Goal: Task Accomplishment & Management: Manage account settings

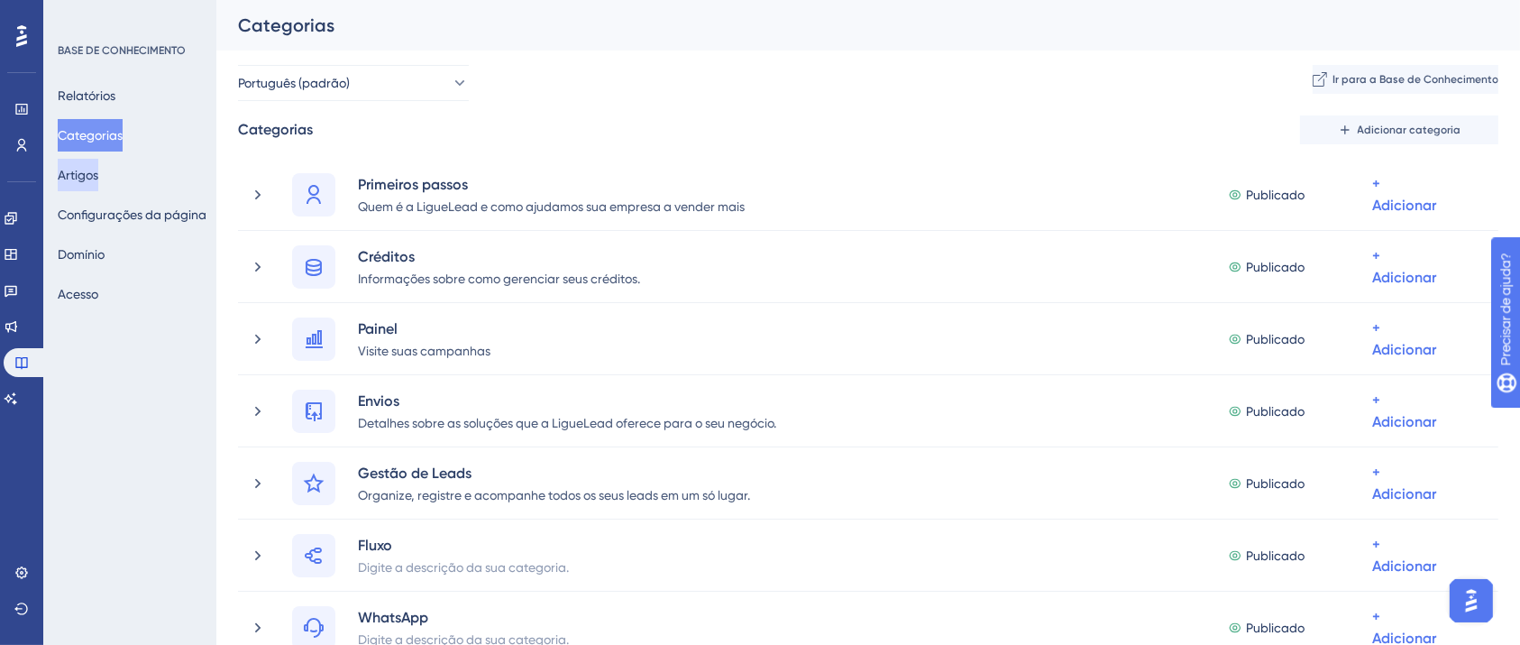
click at [96, 181] on font "Artigos" at bounding box center [78, 175] width 41 height 14
click at [120, 213] on font "Configurações da página" at bounding box center [132, 214] width 149 height 14
click at [98, 307] on button "Acesso" at bounding box center [78, 294] width 41 height 32
click at [98, 289] on font "Acesso" at bounding box center [78, 294] width 41 height 14
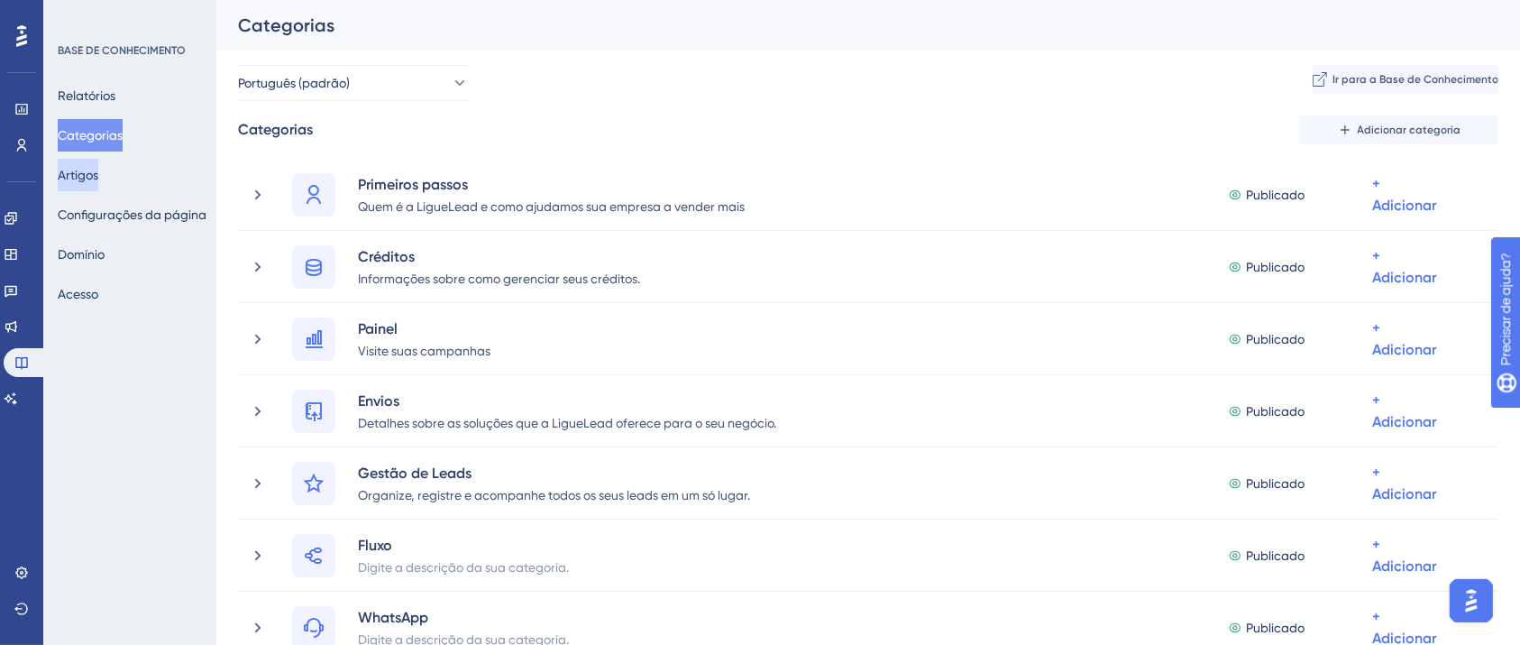
click at [98, 173] on font "Artigos" at bounding box center [78, 175] width 41 height 14
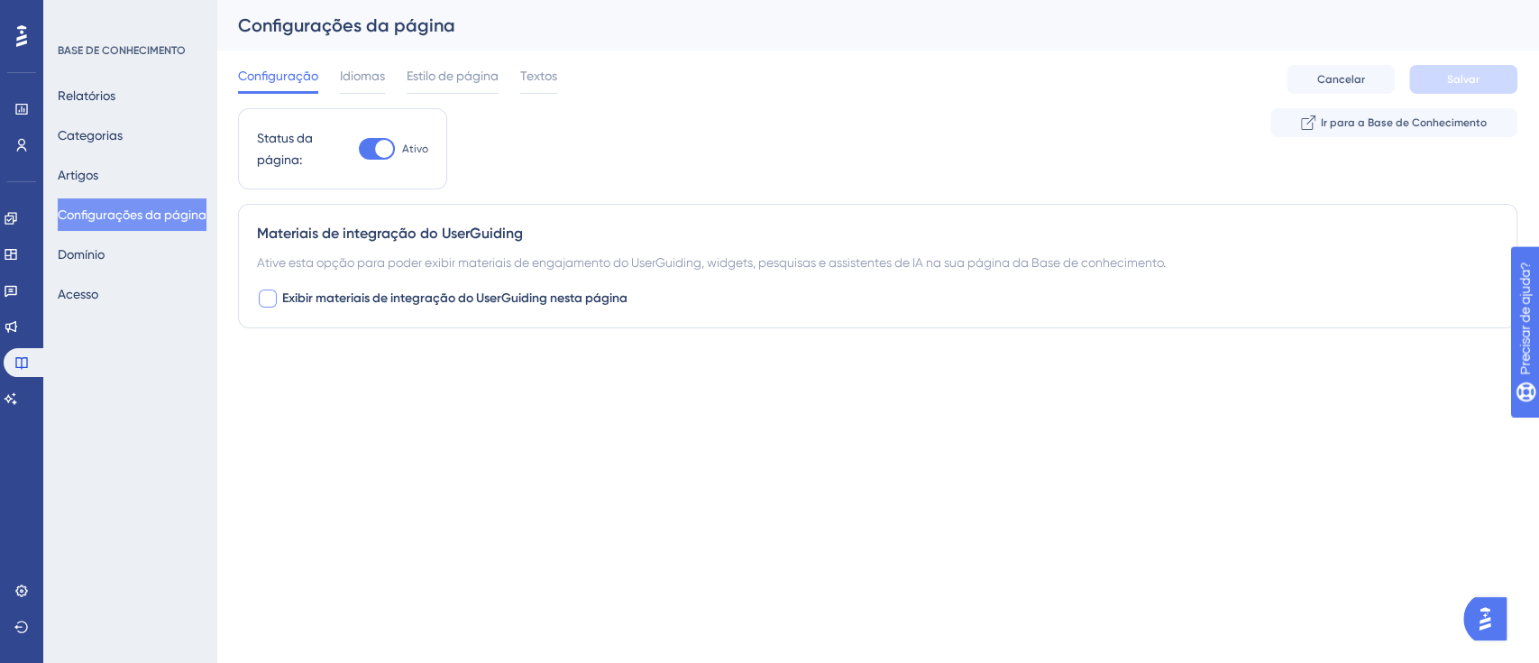
click at [371, 292] on font "Exibir materiais de integração do UserGuiding nesta página" at bounding box center [454, 297] width 345 height 15
checkbox input "false"
click at [105, 247] on font "Domínio" at bounding box center [81, 254] width 47 height 14
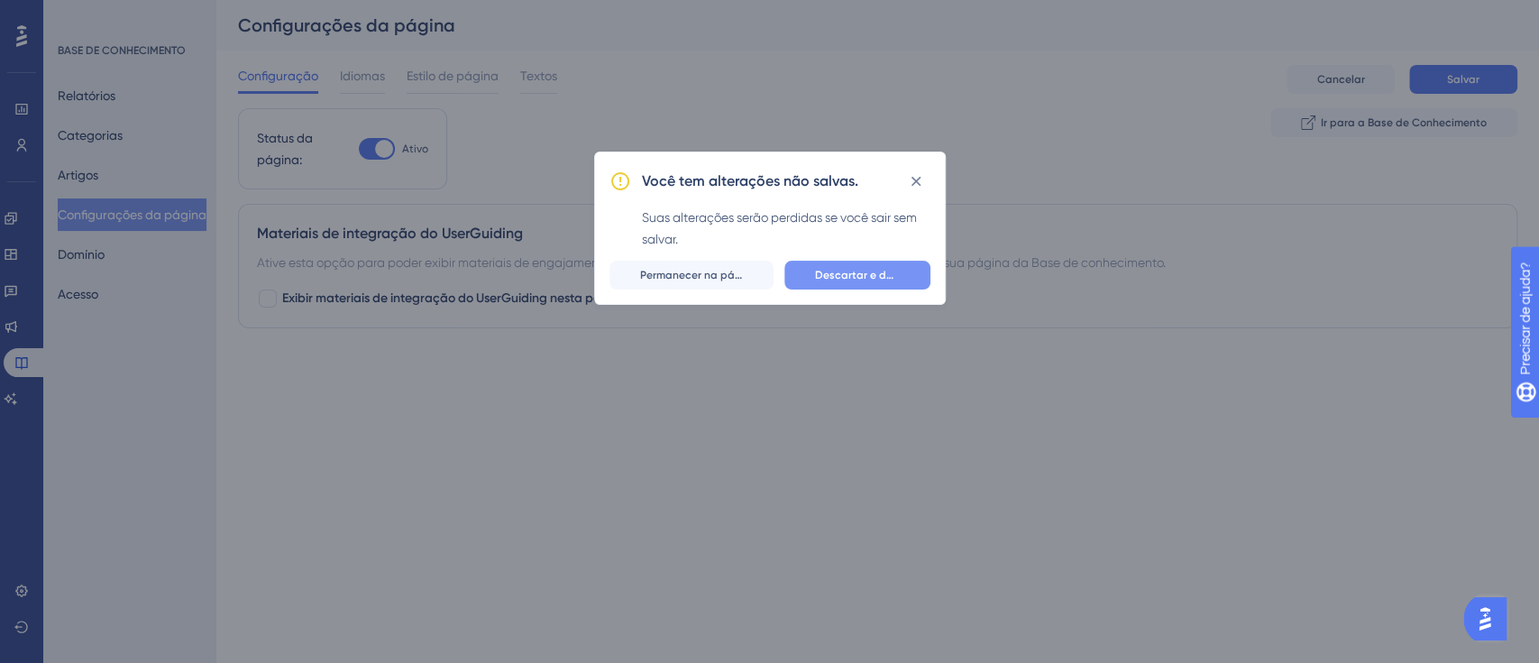
click at [905, 274] on button "Descartar e deixar" at bounding box center [857, 275] width 146 height 29
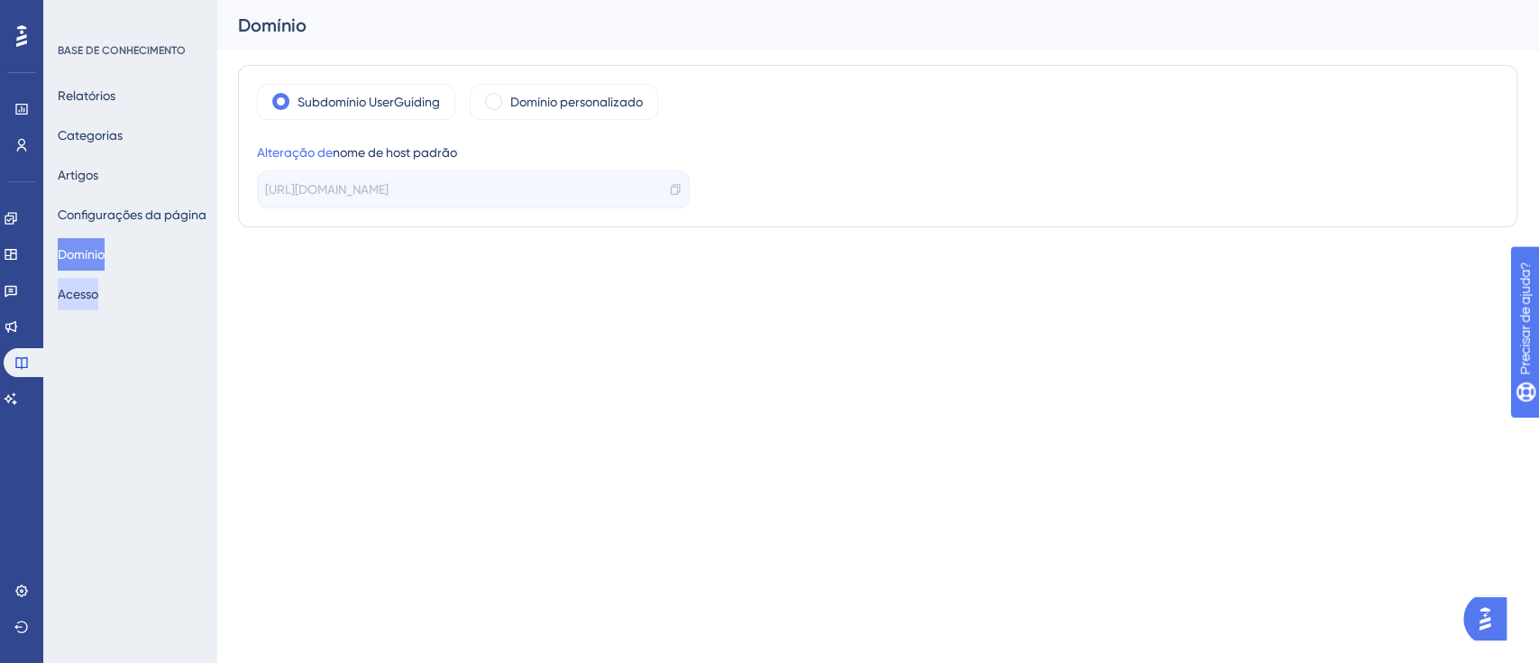
click at [95, 283] on font "Acesso" at bounding box center [78, 294] width 41 height 22
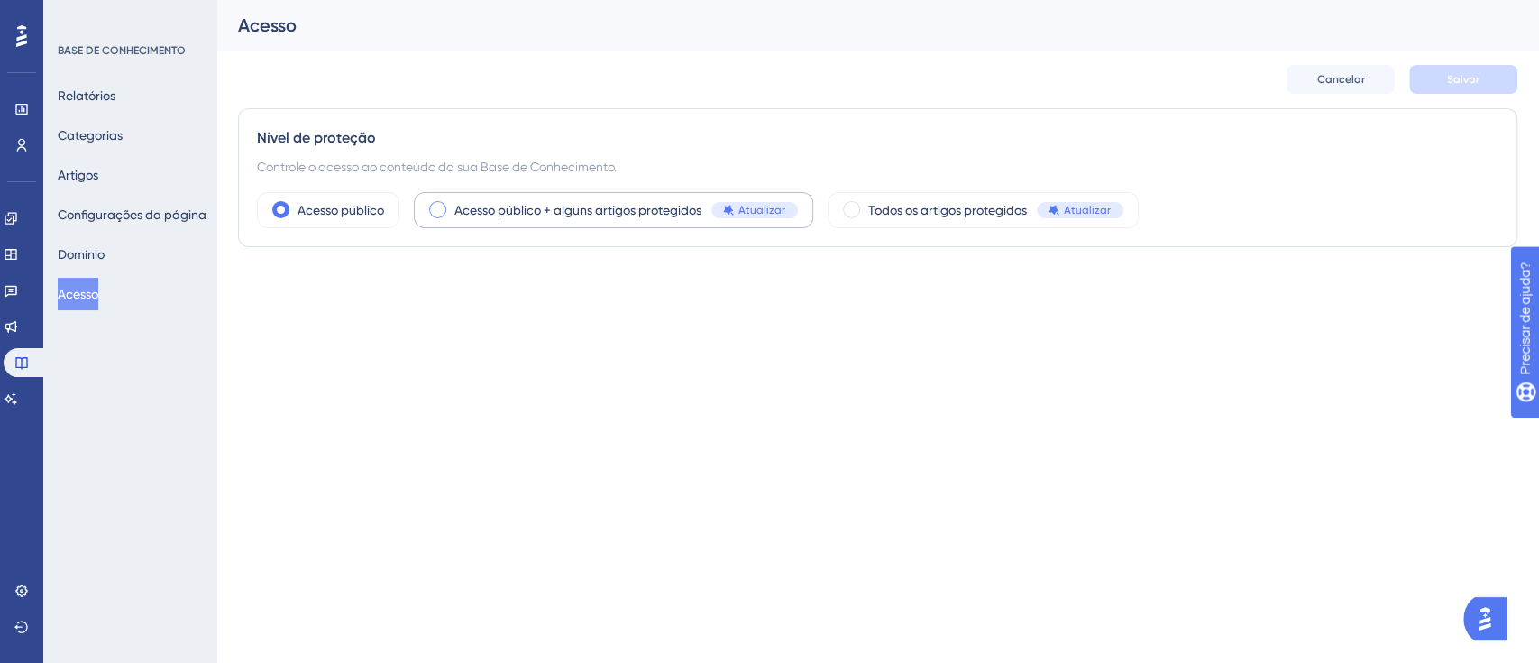
click at [442, 201] on div "Acesso público + alguns artigos protegidos Atualizar" at bounding box center [613, 210] width 399 height 36
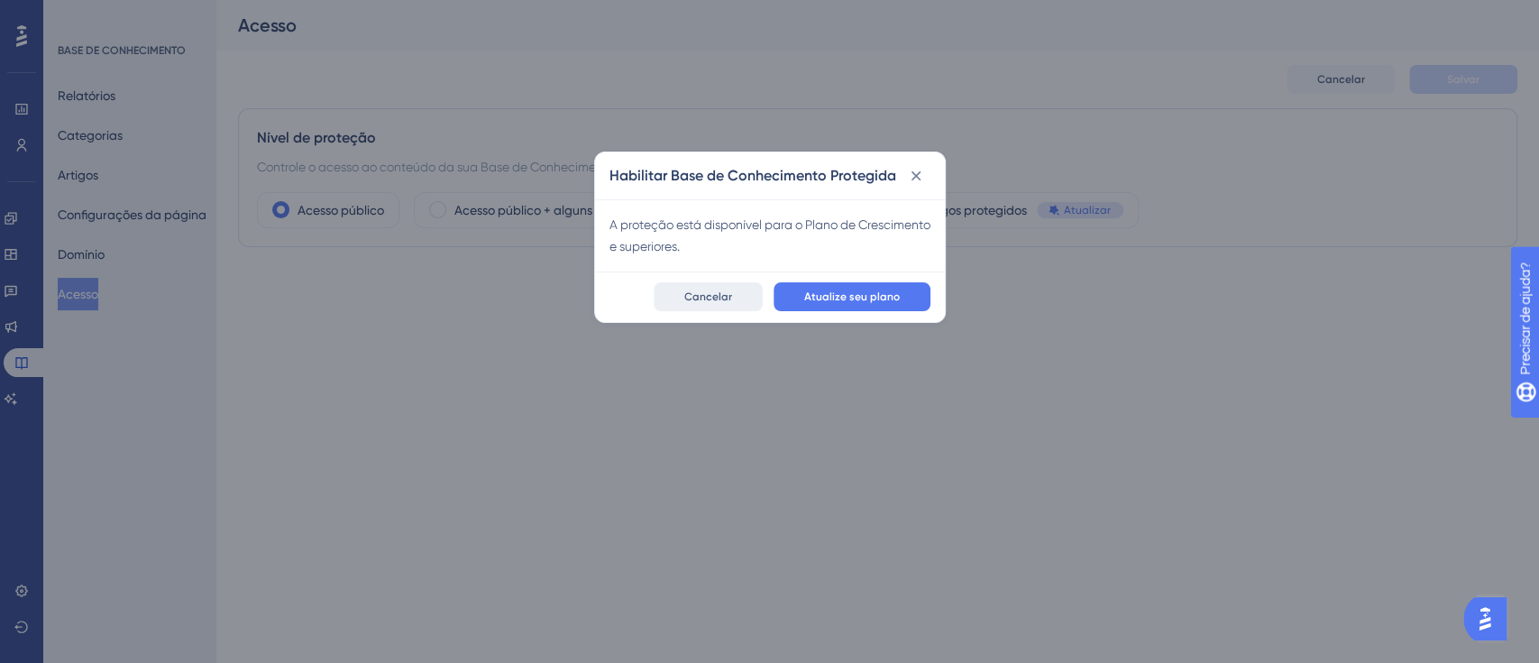
click at [679, 297] on button "Cancelar" at bounding box center [708, 296] width 109 height 29
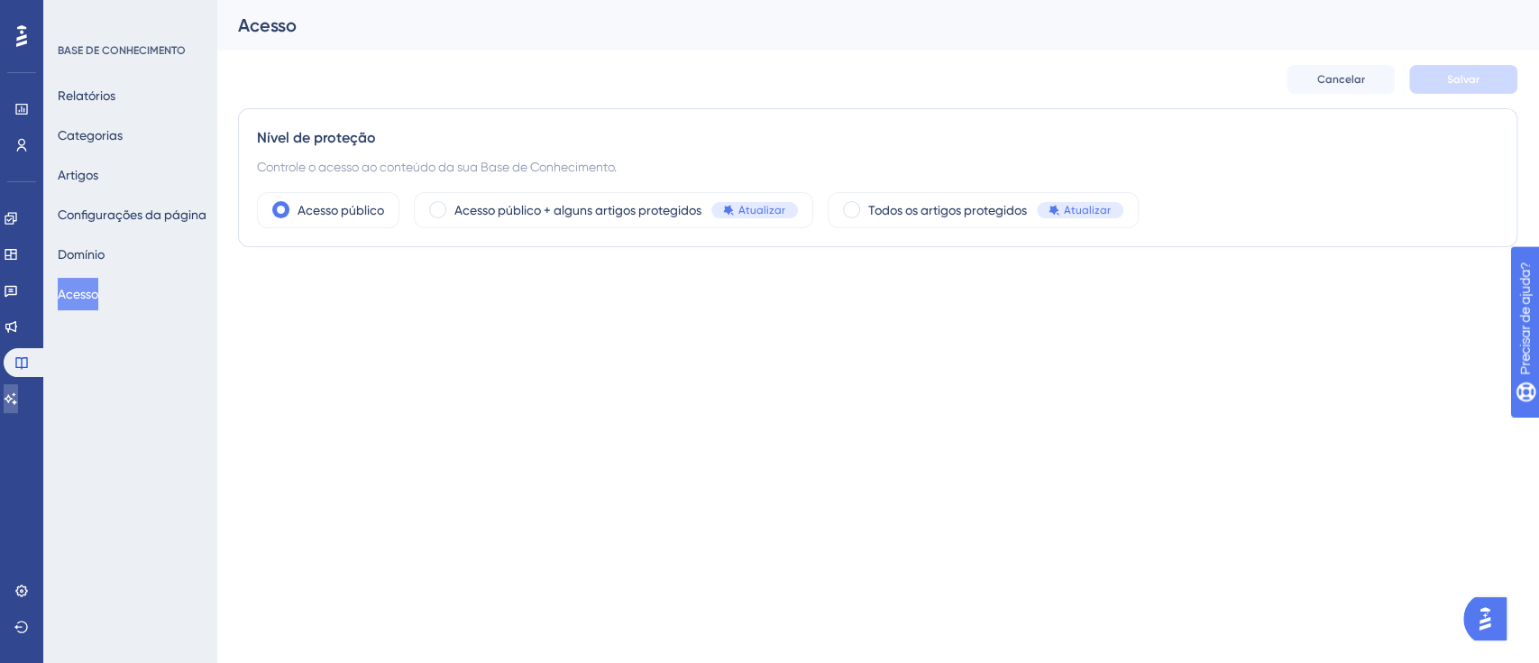
click at [18, 403] on icon at bounding box center [11, 398] width 14 height 14
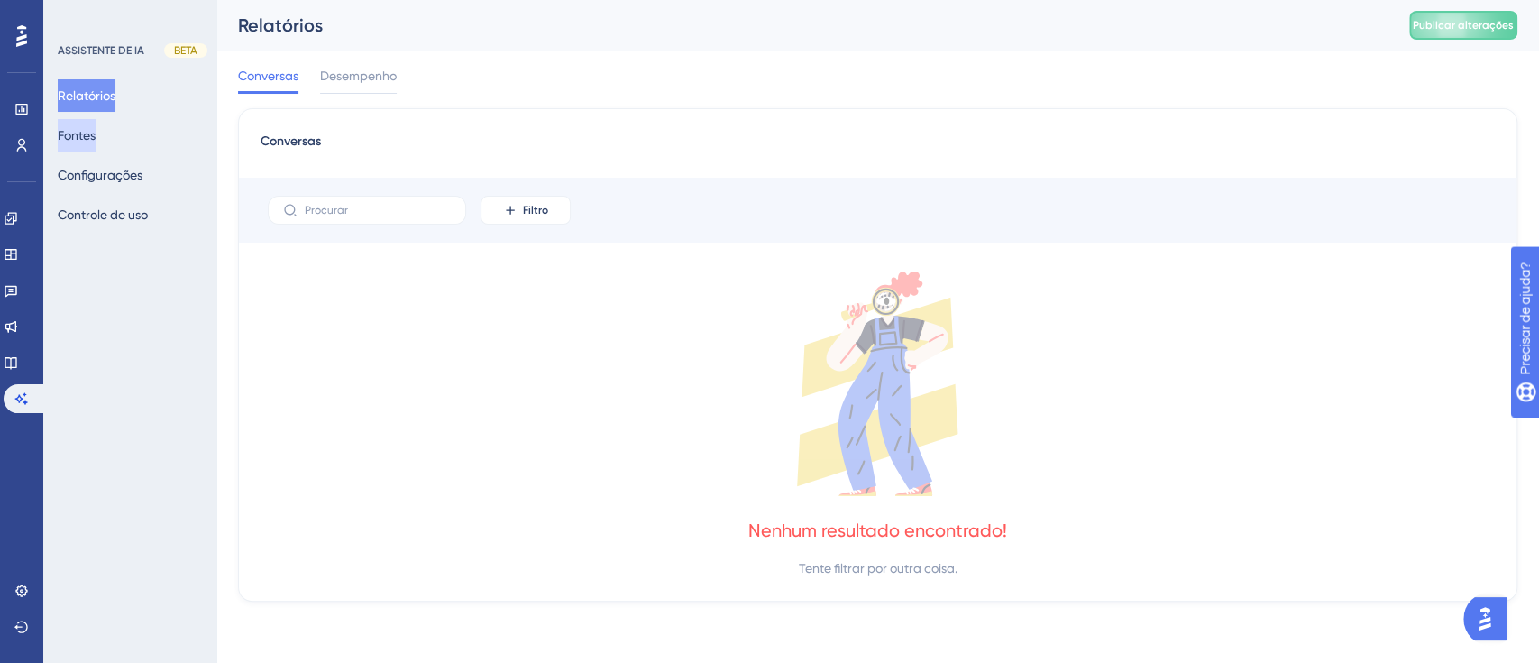
click at [85, 132] on font "Fontes" at bounding box center [77, 135] width 38 height 14
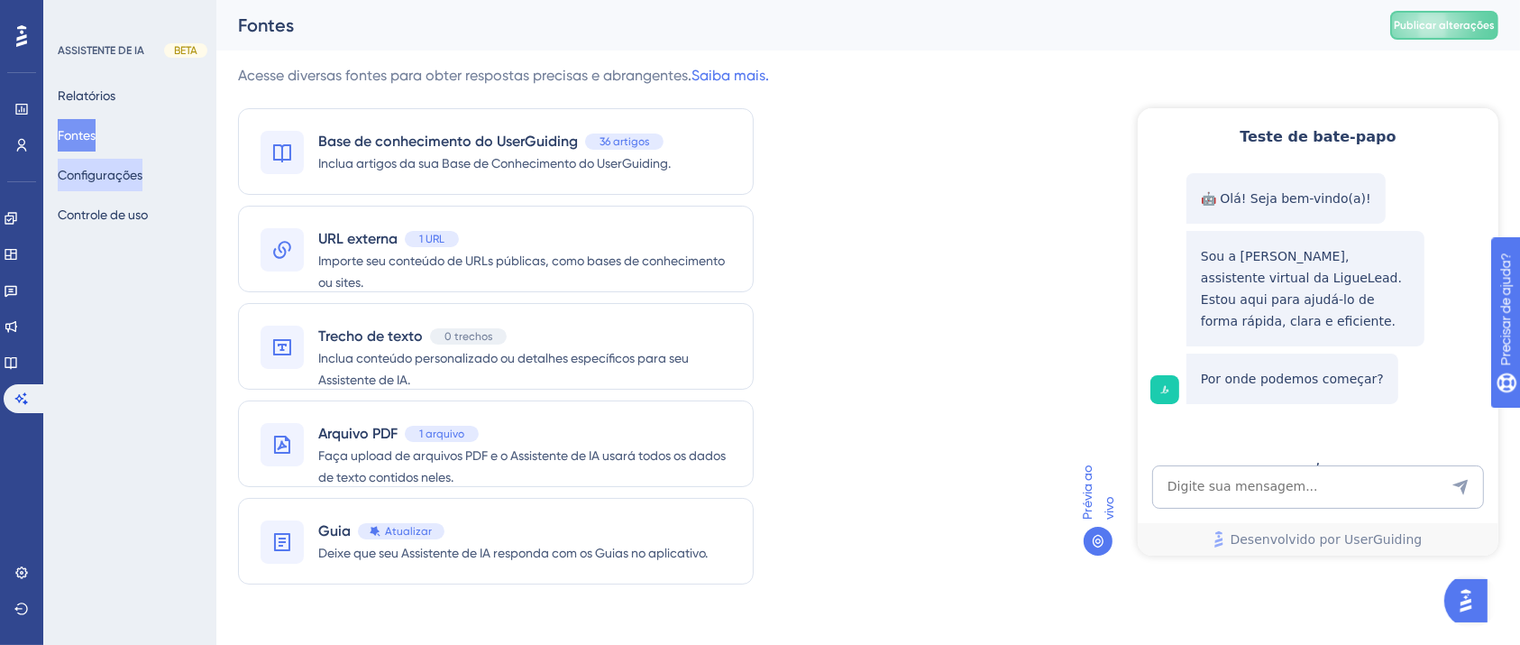
click at [135, 174] on font "Configurações" at bounding box center [100, 175] width 85 height 14
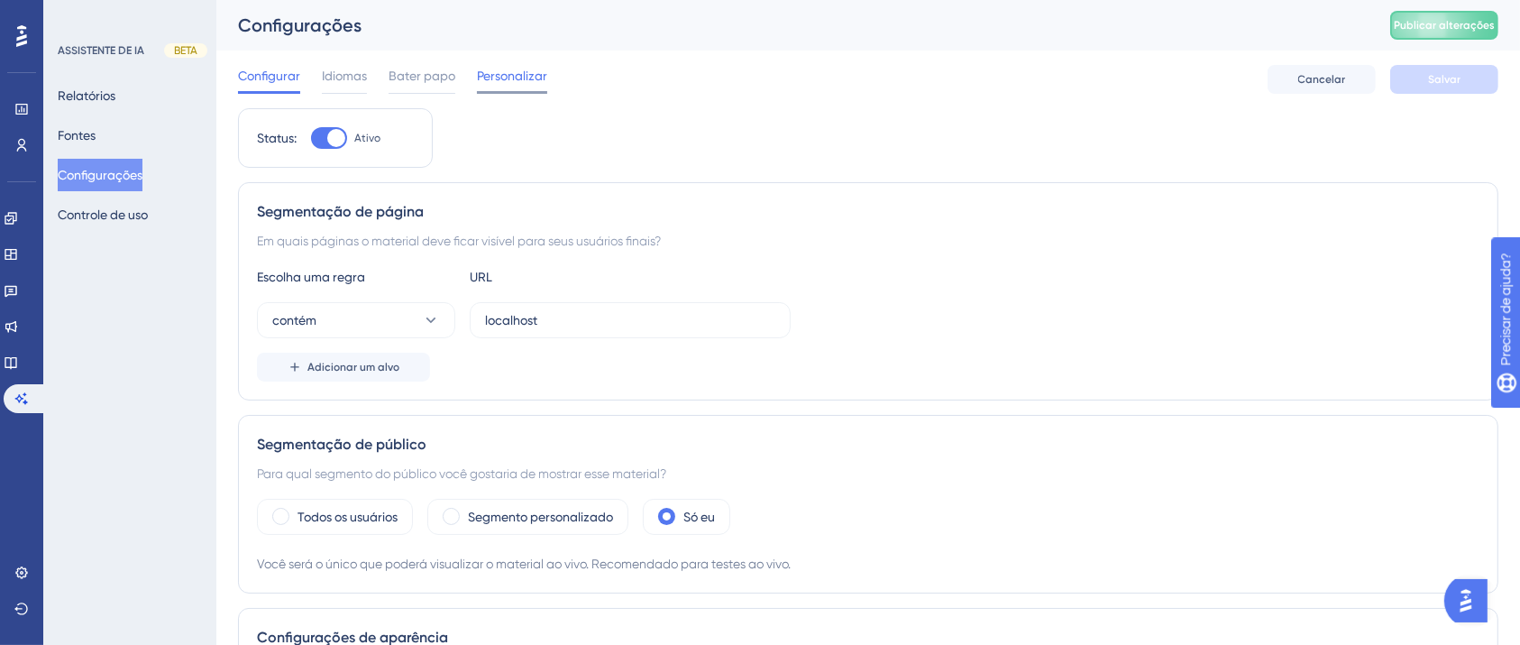
click at [494, 83] on font "Personalizar" at bounding box center [512, 76] width 70 height 14
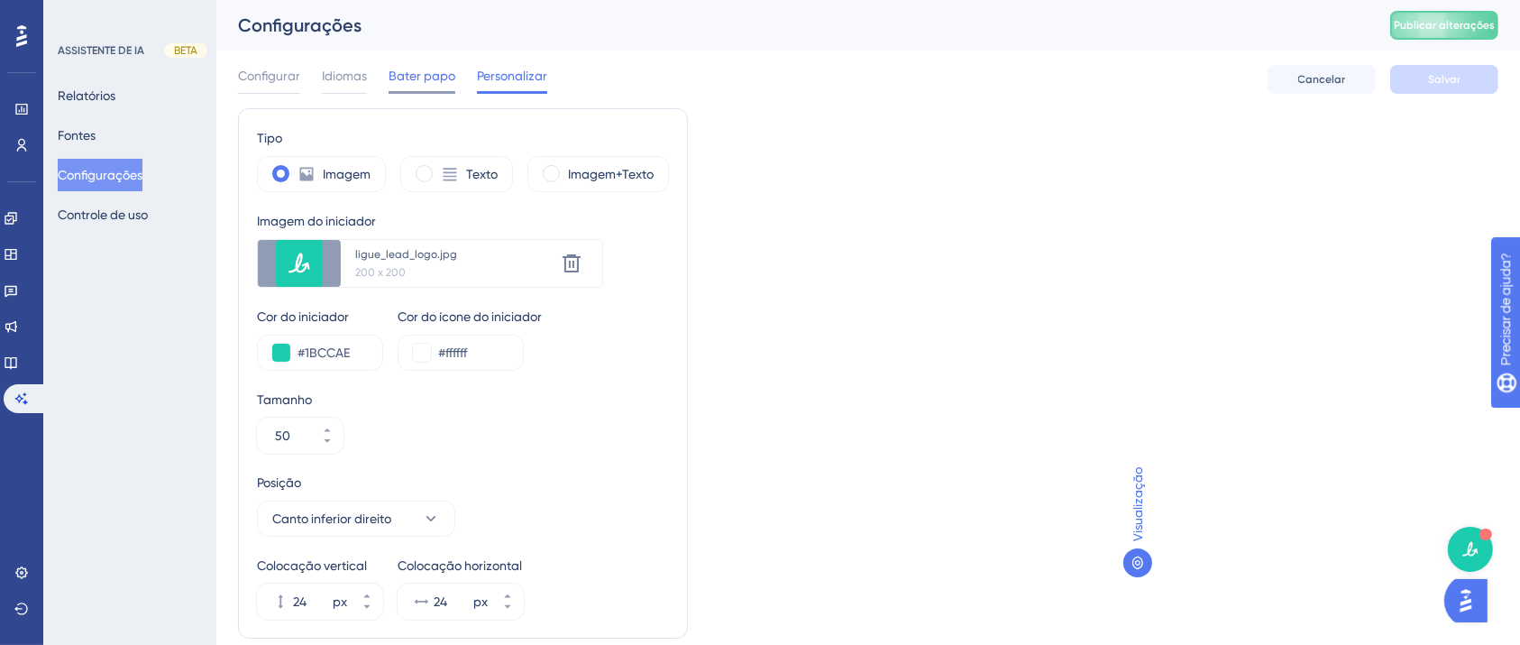
click at [432, 75] on font "Bater papo" at bounding box center [422, 76] width 67 height 14
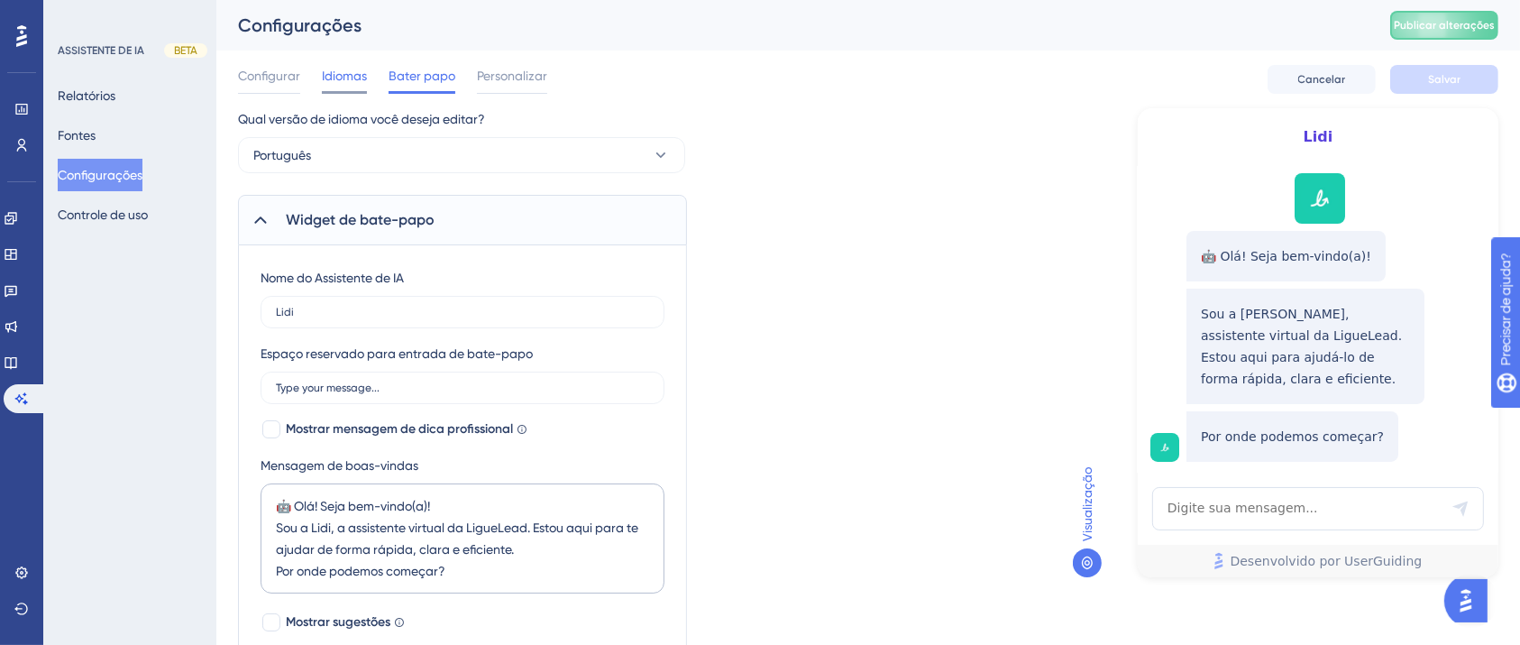
click at [344, 75] on font "Idiomas" at bounding box center [344, 76] width 45 height 14
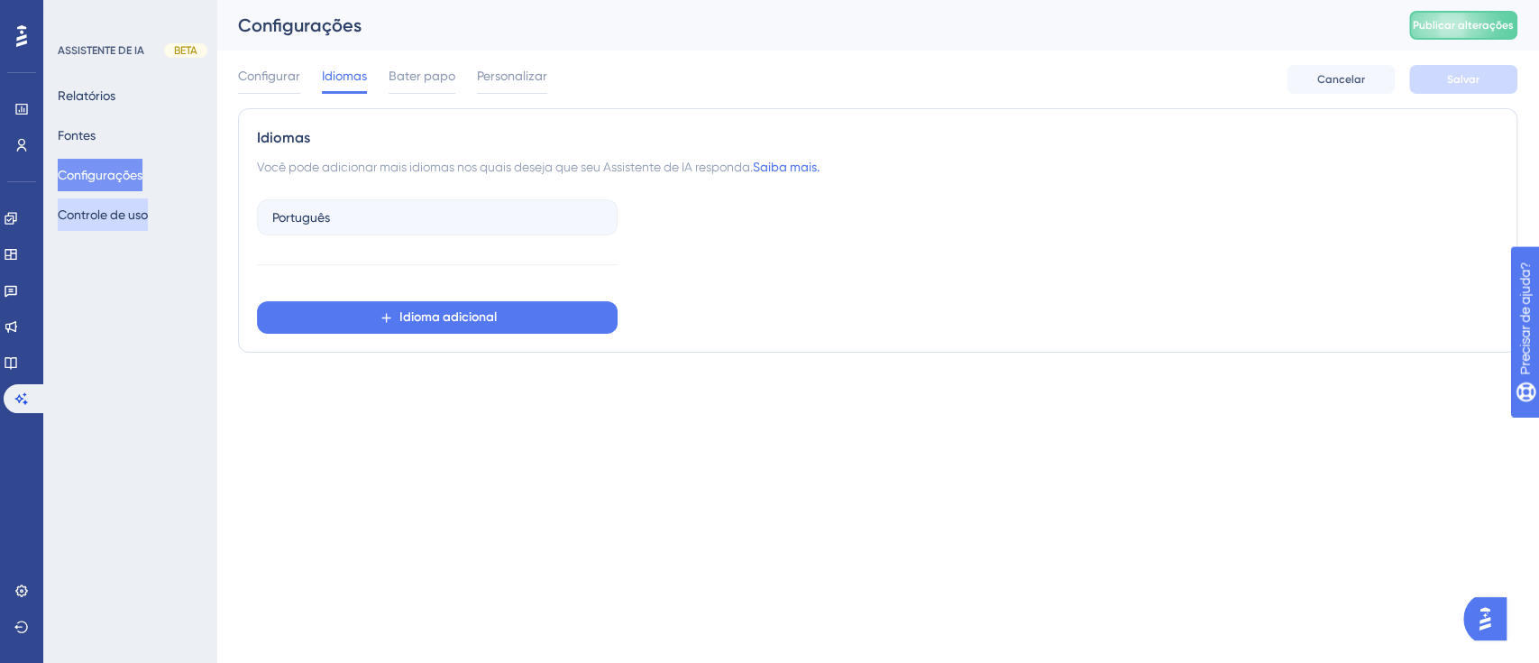
click at [148, 221] on font "Controle de uso" at bounding box center [103, 214] width 90 height 14
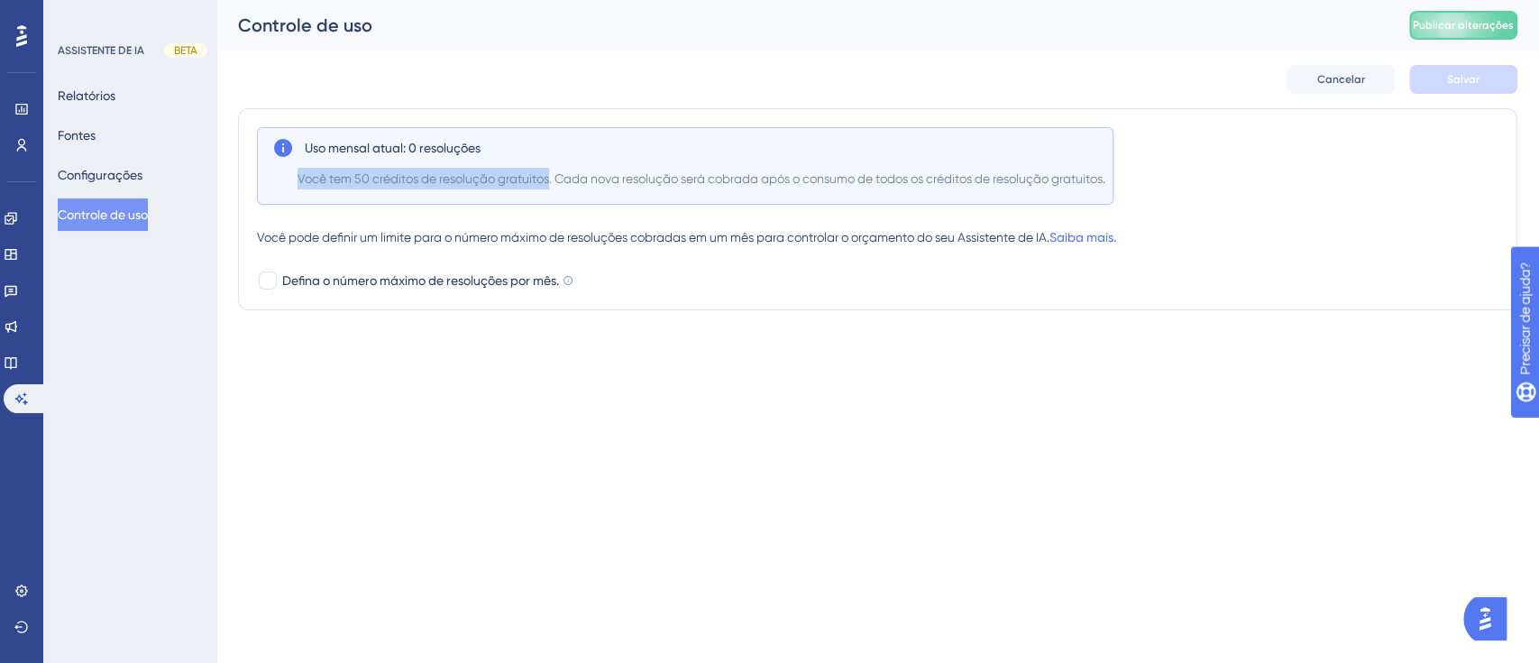
drag, startPoint x: 294, startPoint y: 172, endPoint x: 549, endPoint y: 188, distance: 255.6
click at [549, 188] on div "Uso mensal atual: 0 resoluções Você tem 50 créditos de resolução gratuitos. Cad…" at bounding box center [685, 166] width 856 height 78
click at [431, 168] on span "Você tem 50 créditos de resolução gratuitos. Cada nova resolução será cobrada a…" at bounding box center [701, 179] width 808 height 22
click at [362, 177] on font "Você tem 50 créditos de resolução gratuitos. Cada nova resolução será cobrada a…" at bounding box center [701, 178] width 808 height 14
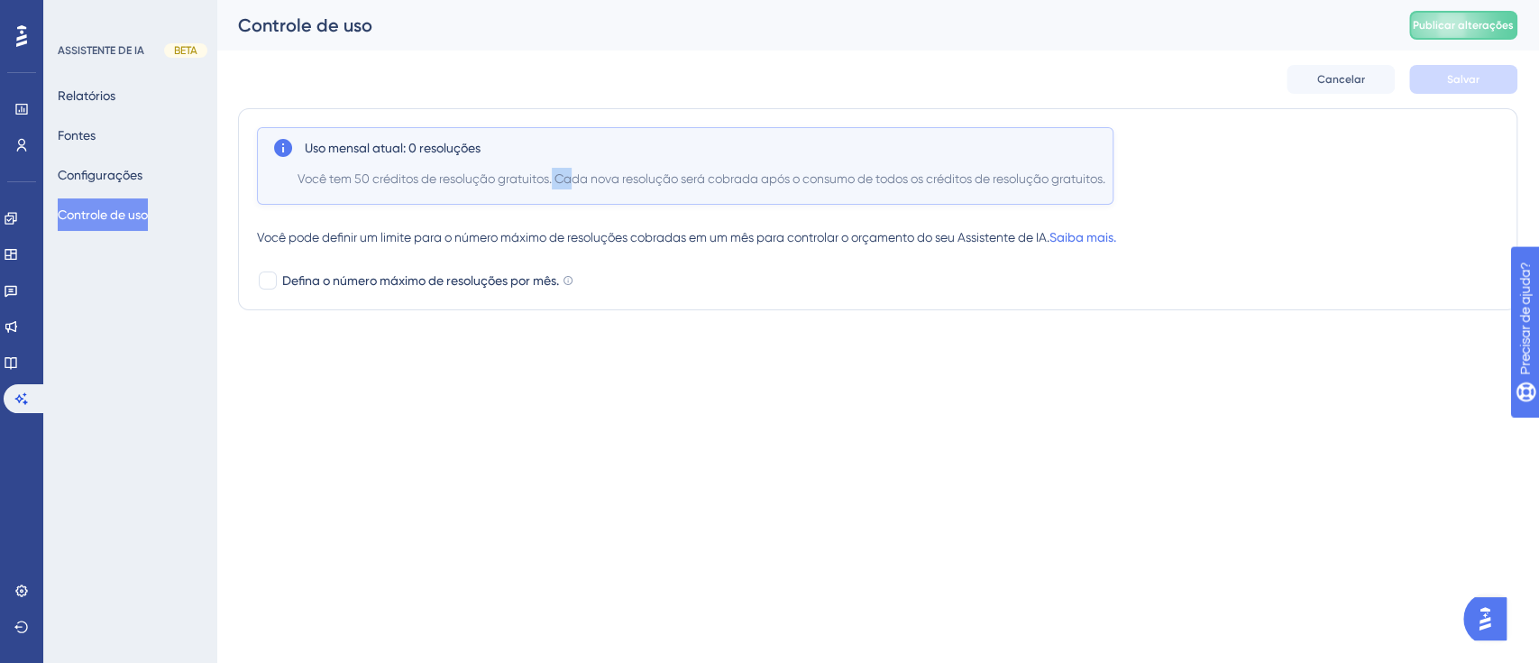
drag, startPoint x: 554, startPoint y: 176, endPoint x: 590, endPoint y: 181, distance: 37.4
click at [590, 181] on font "Você tem 50 créditos de resolução gratuitos. Cada nova resolução será cobrada a…" at bounding box center [701, 178] width 808 height 14
click at [591, 181] on font "Você tem 50 créditos de resolução gratuitos. Cada nova resolução será cobrada a…" at bounding box center [701, 178] width 808 height 14
click at [543, 0] on html "Desempenho Usuários Noivado Widgets Opinião Atualizações de produtos Base de co…" at bounding box center [769, 0] width 1539 height 0
click at [299, 285] on font "Defina o número máximo de resoluções por mês." at bounding box center [420, 280] width 277 height 14
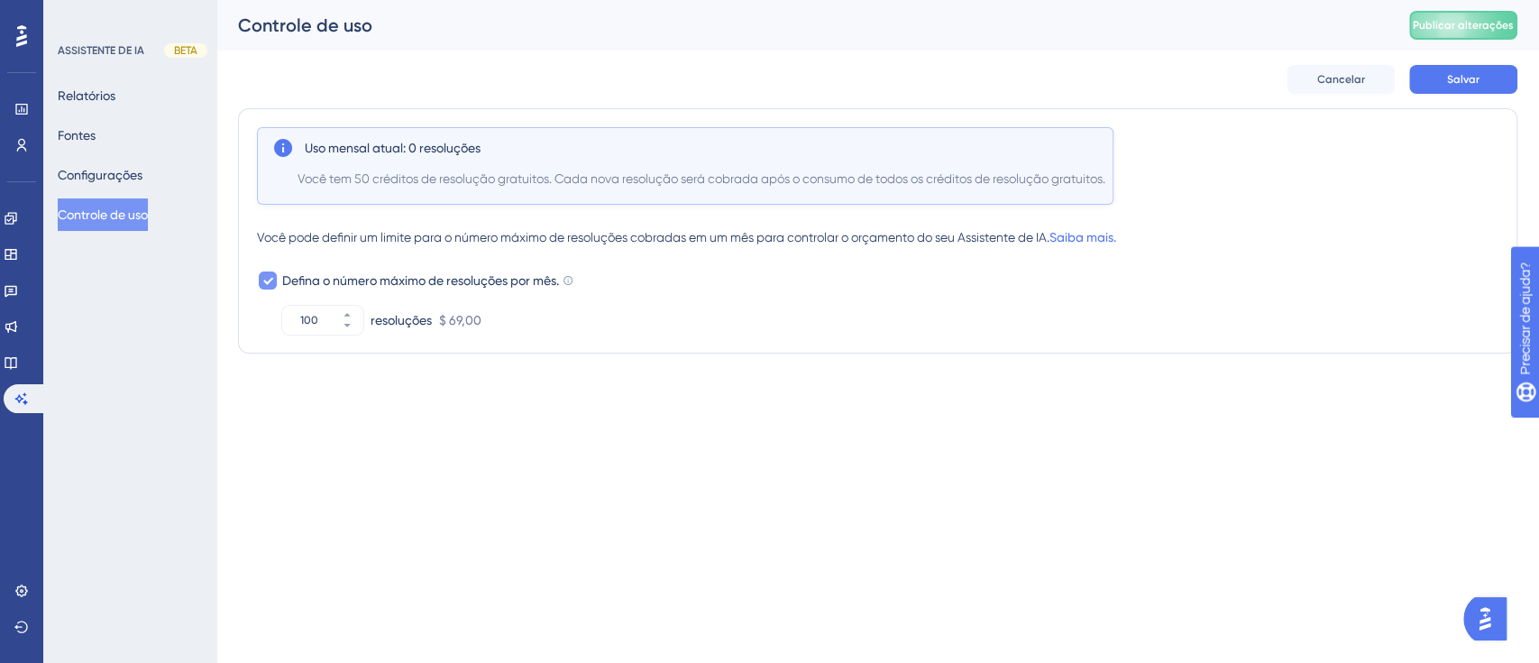
click at [356, 285] on font "Defina o número máximo de resoluções por mês." at bounding box center [420, 280] width 277 height 14
checkbox input "false"
click at [101, 170] on font "Configurações" at bounding box center [100, 175] width 85 height 14
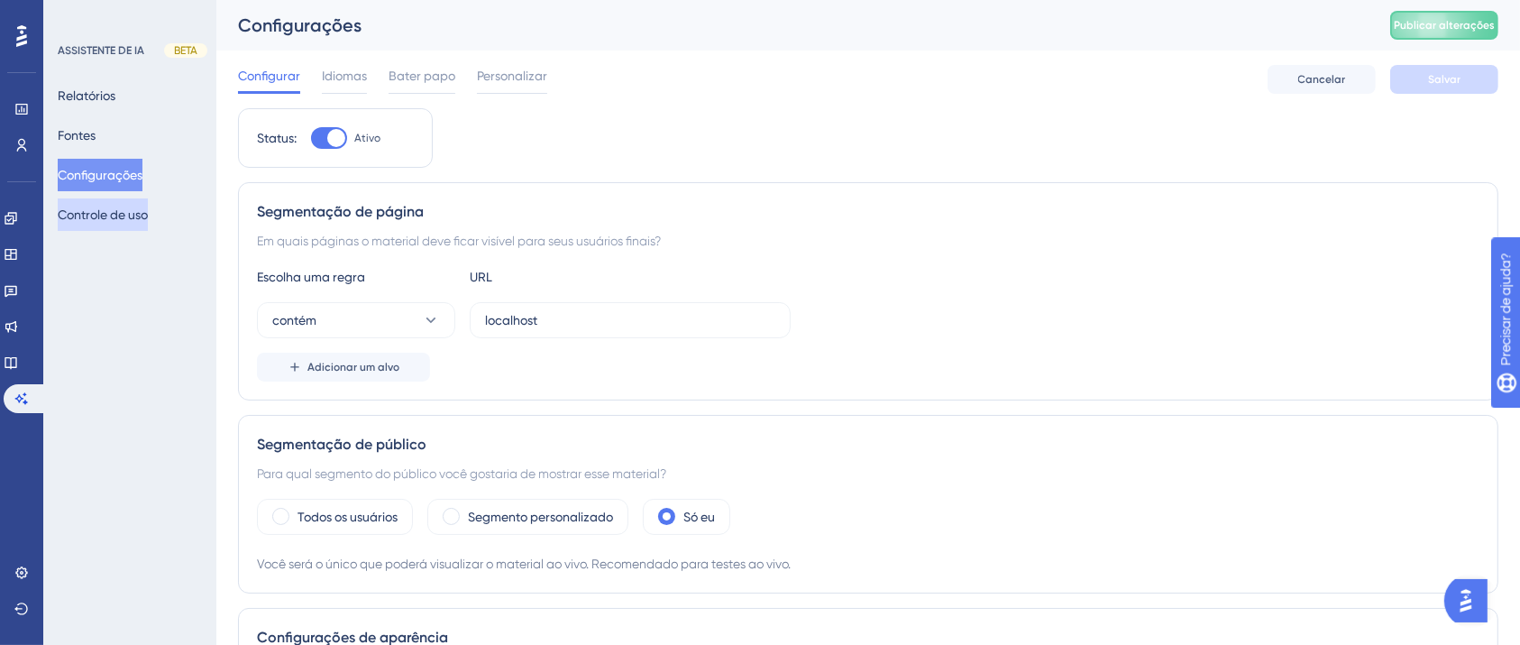
click at [132, 213] on font "Controle de uso" at bounding box center [103, 214] width 90 height 14
